Goal: Information Seeking & Learning: Find specific fact

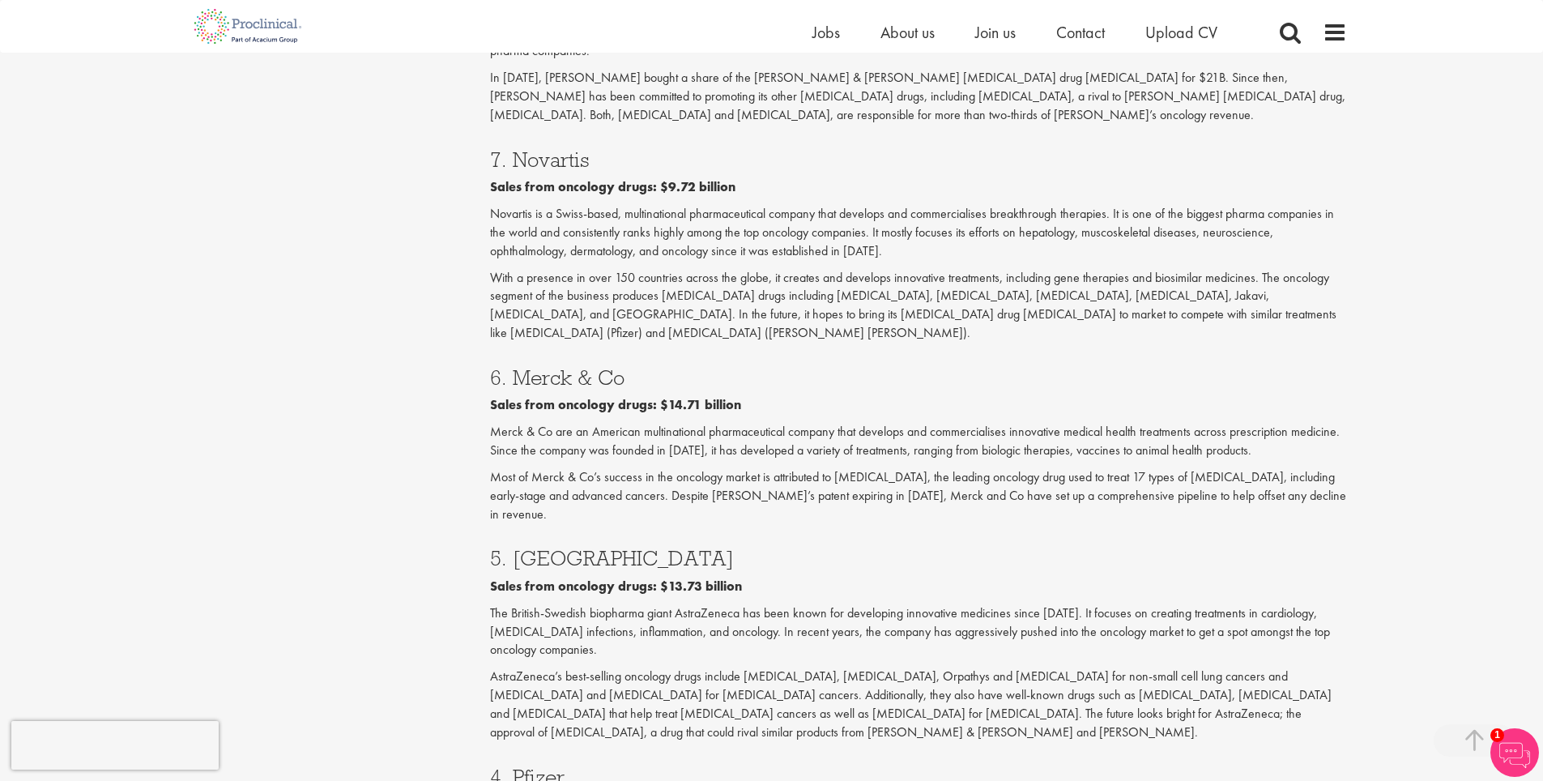
scroll to position [1691, 0]
drag, startPoint x: 647, startPoint y: 286, endPoint x: 510, endPoint y: 273, distance: 136.7
click at [509, 368] on h3 "6. Merck & Co" at bounding box center [918, 378] width 857 height 21
click at [514, 368] on h3 "6. Merck & Co" at bounding box center [918, 378] width 857 height 21
drag, startPoint x: 515, startPoint y: 288, endPoint x: 656, endPoint y: 290, distance: 141.0
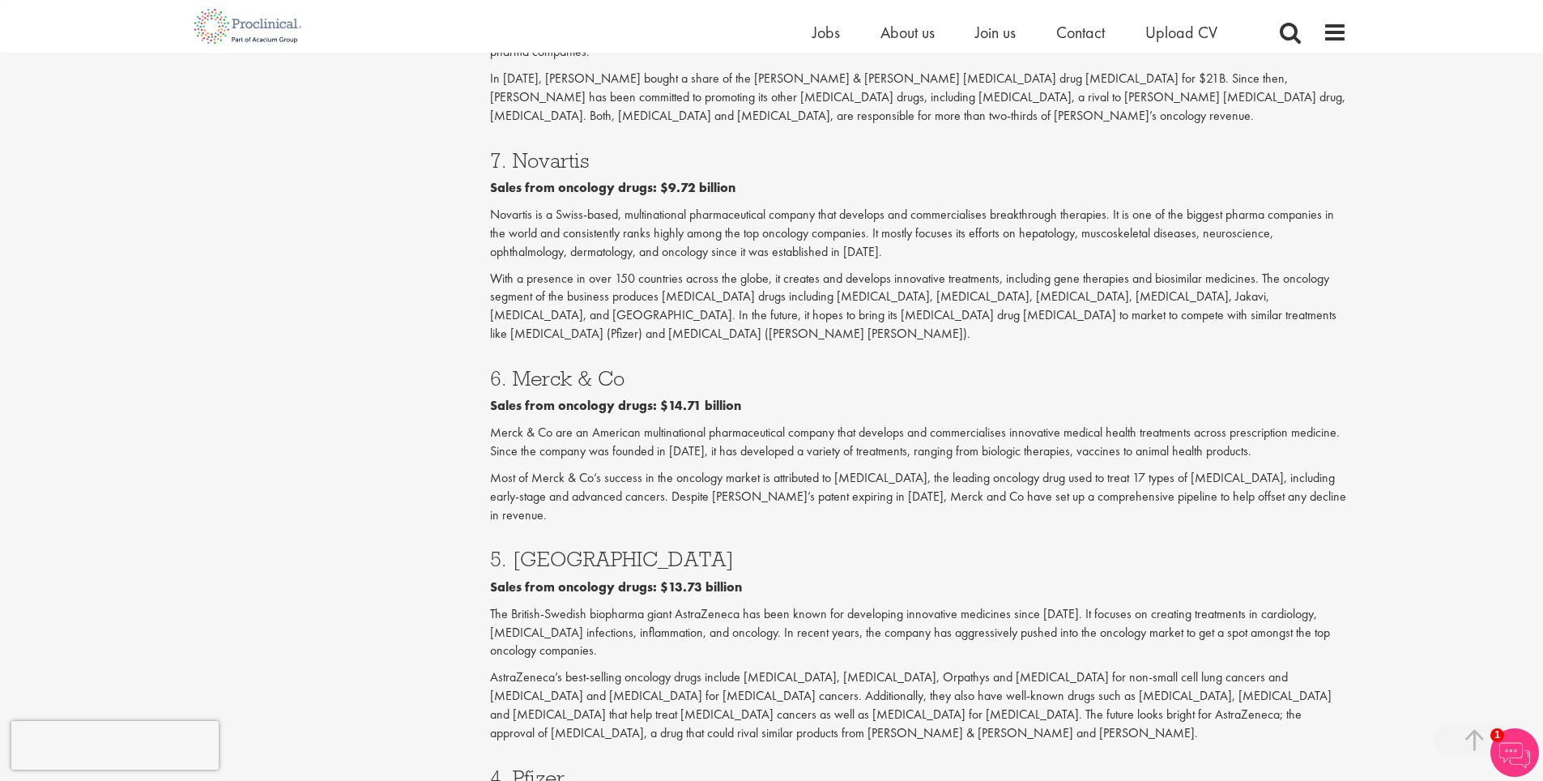
click at [656, 368] on h3 "6. Merck & Co" at bounding box center [918, 378] width 857 height 21
copy h3 "Merck & Co"
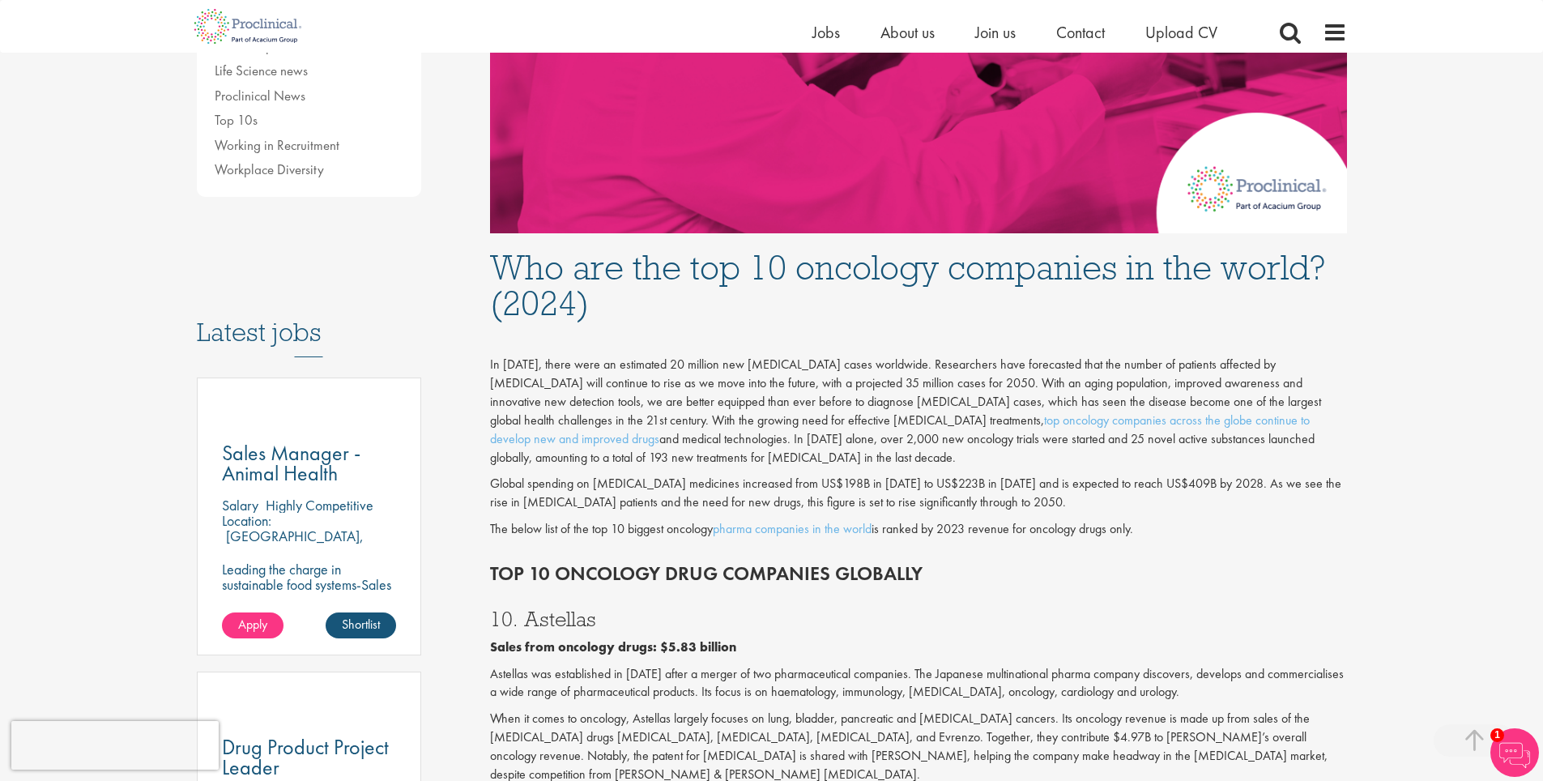
scroll to position [595, 0]
click at [771, 521] on link "pharma companies in the world" at bounding box center [792, 529] width 159 height 17
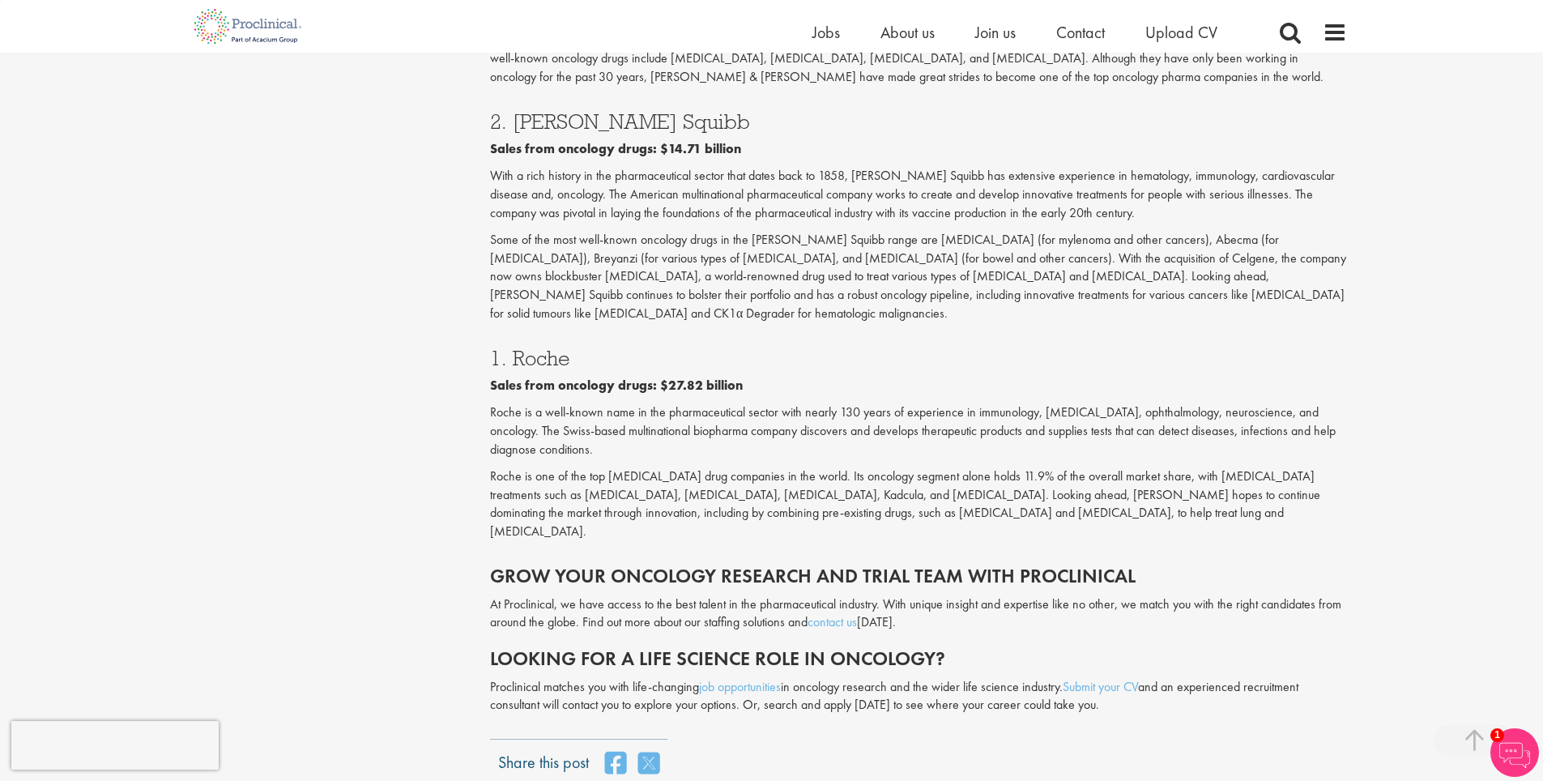
scroll to position [2765, 0]
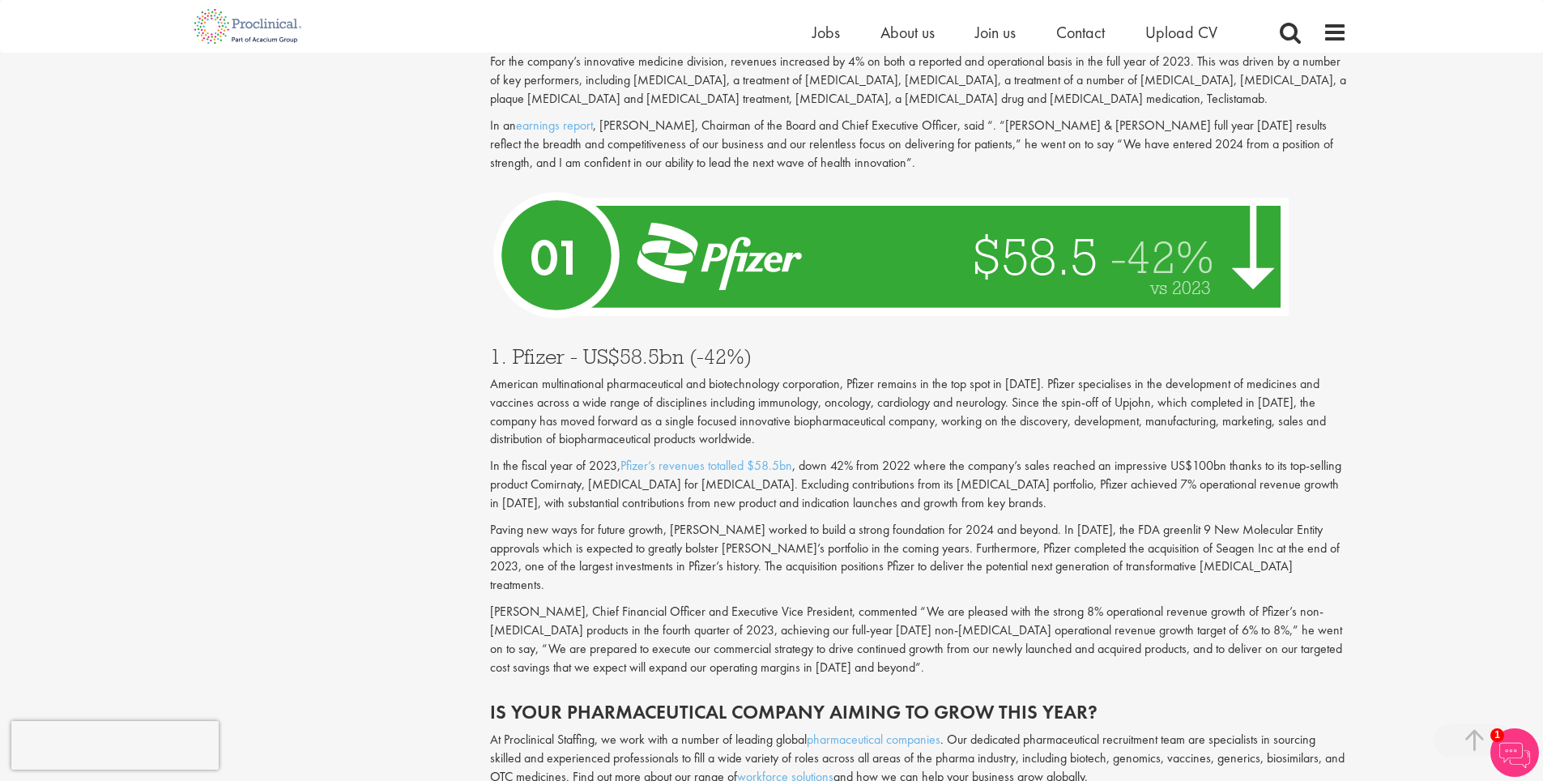
scroll to position [5585, 0]
